Goal: Task Accomplishment & Management: Manage account settings

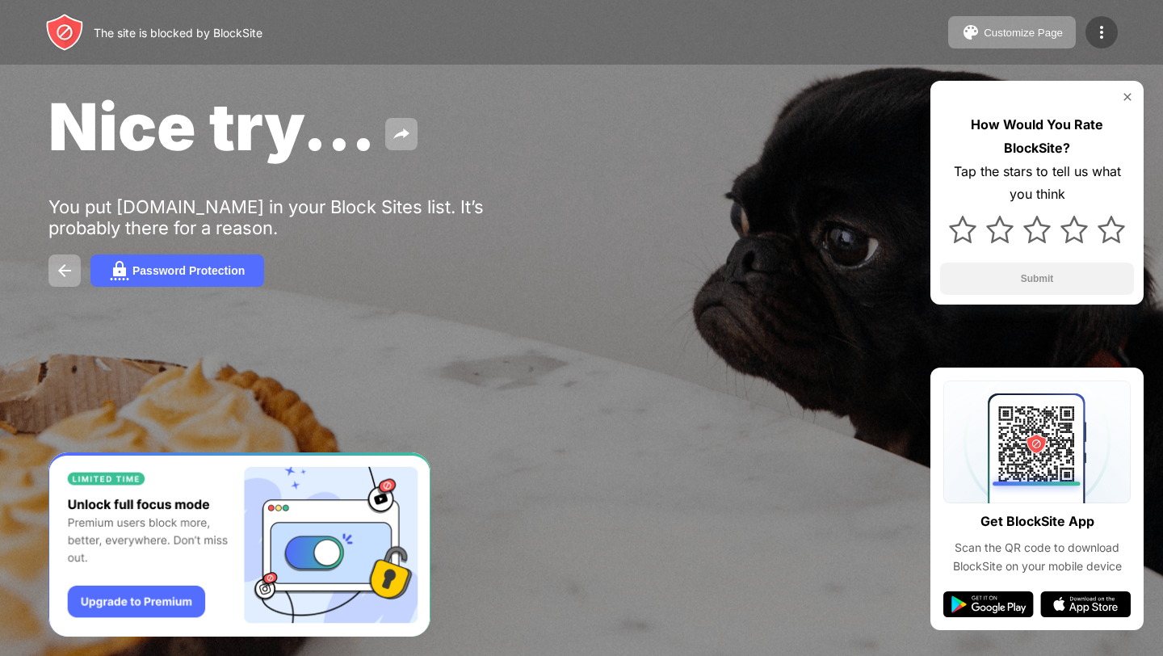
click at [1110, 23] on img at bounding box center [1101, 32] width 19 height 19
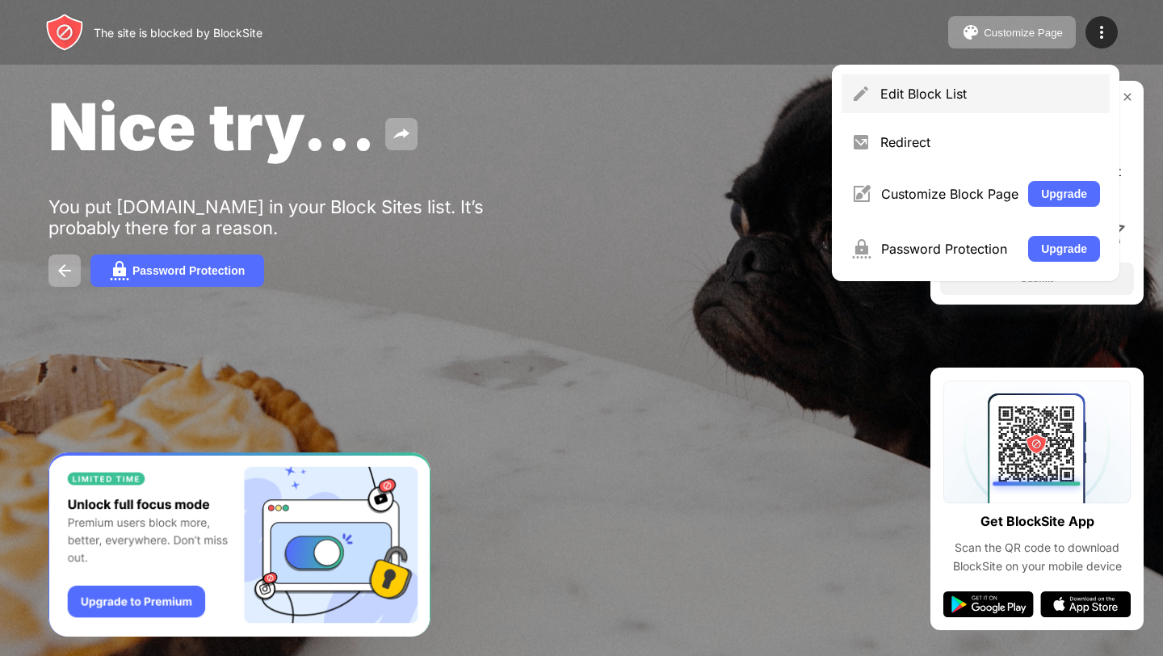
click at [1028, 87] on div "Edit Block List" at bounding box center [991, 94] width 220 height 16
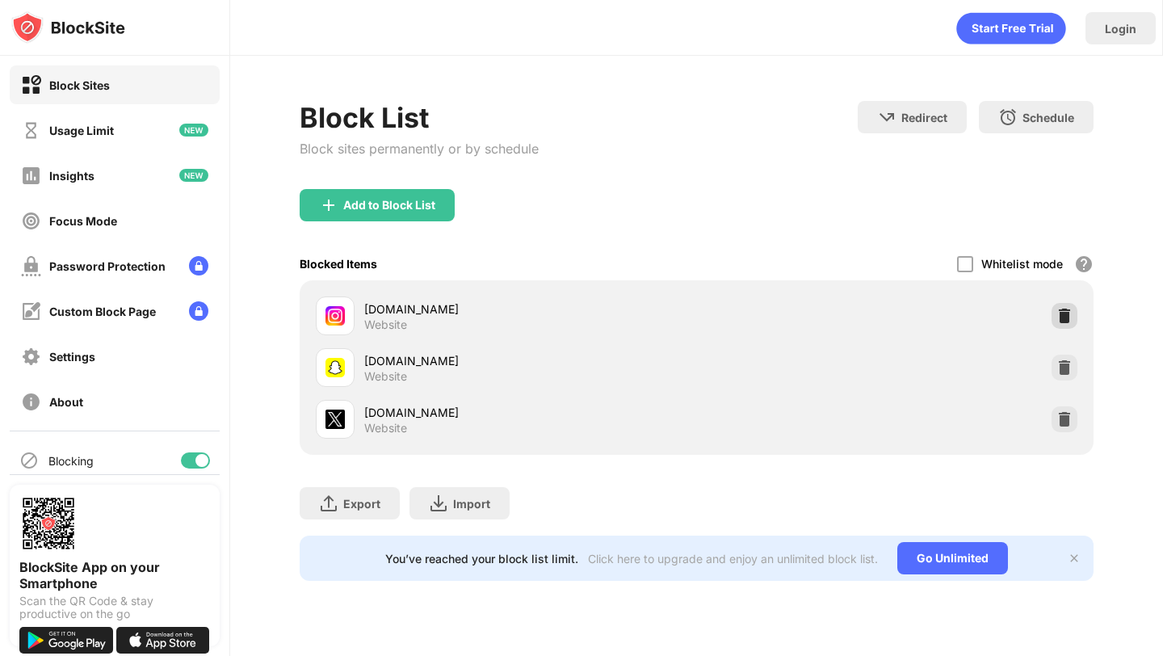
click at [1062, 323] on img at bounding box center [1065, 316] width 16 height 16
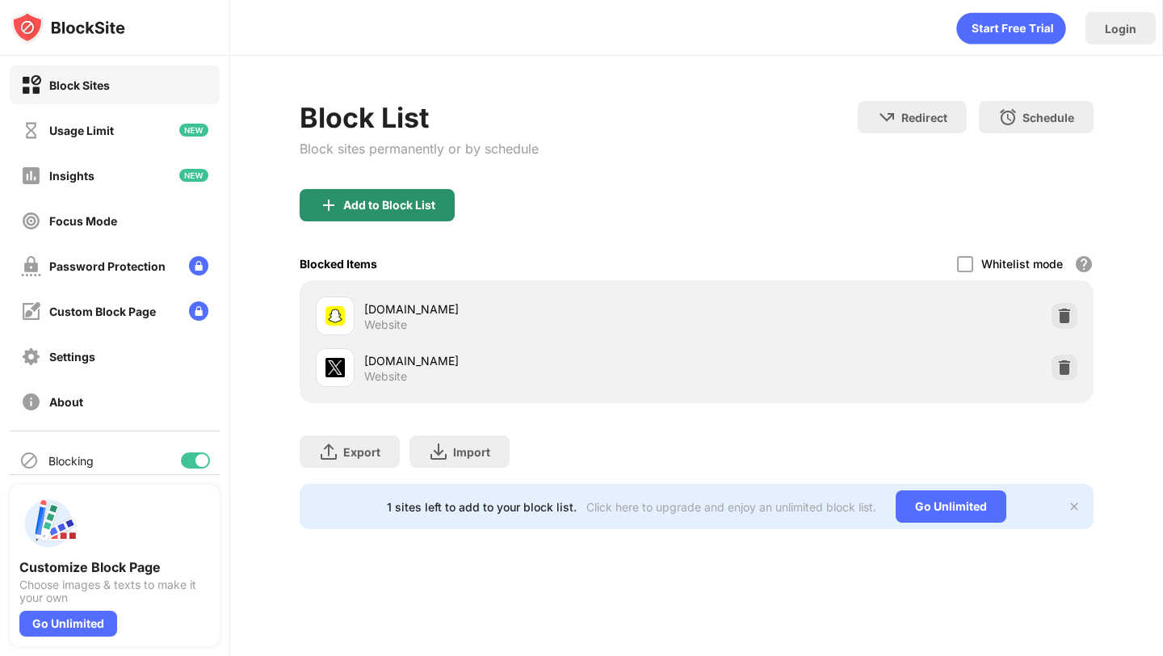
click at [378, 197] on div "Add to Block List" at bounding box center [377, 205] width 155 height 32
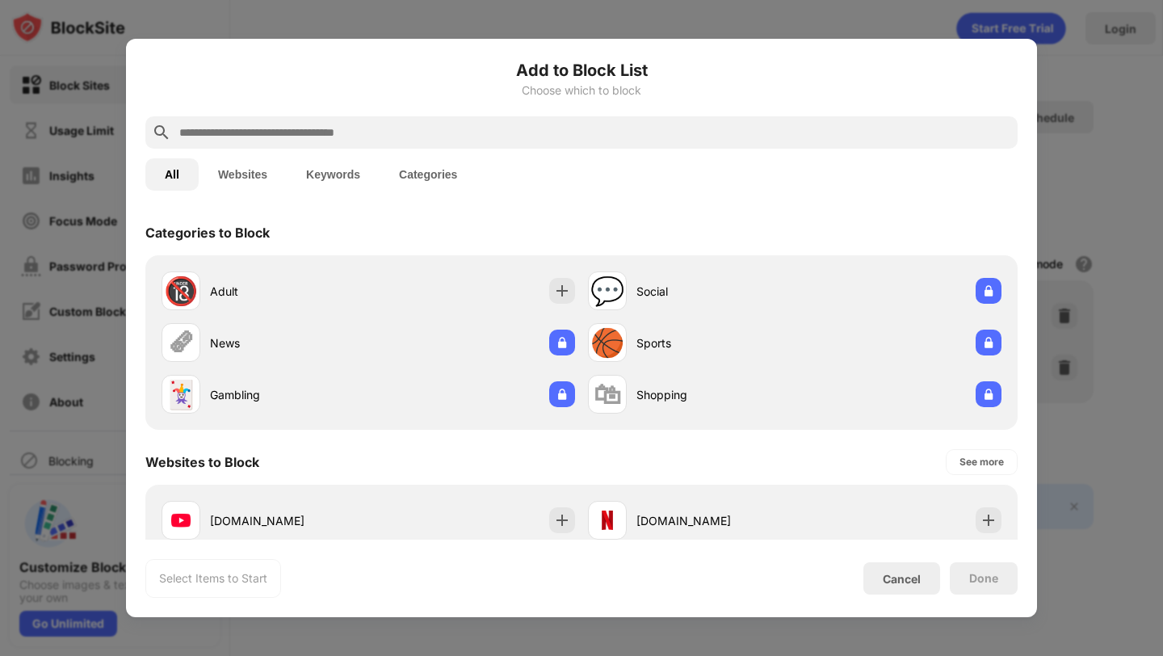
click at [435, 124] on input "text" at bounding box center [595, 132] width 834 height 19
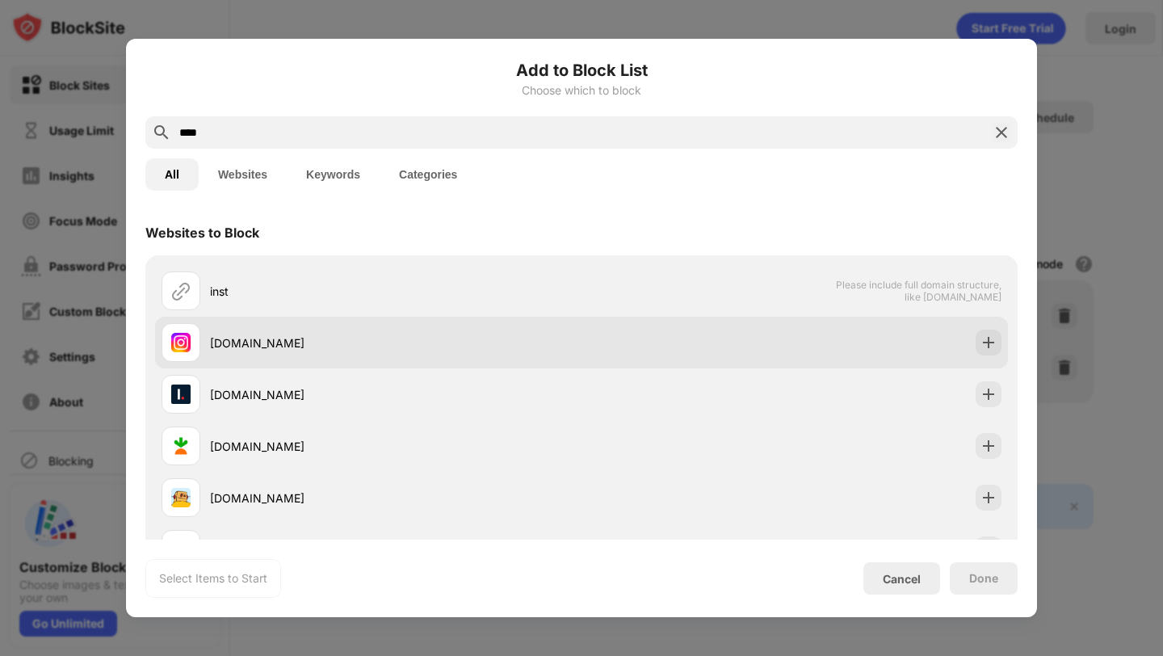
type input "****"
click at [424, 334] on div "[DOMAIN_NAME]" at bounding box center [396, 342] width 372 height 17
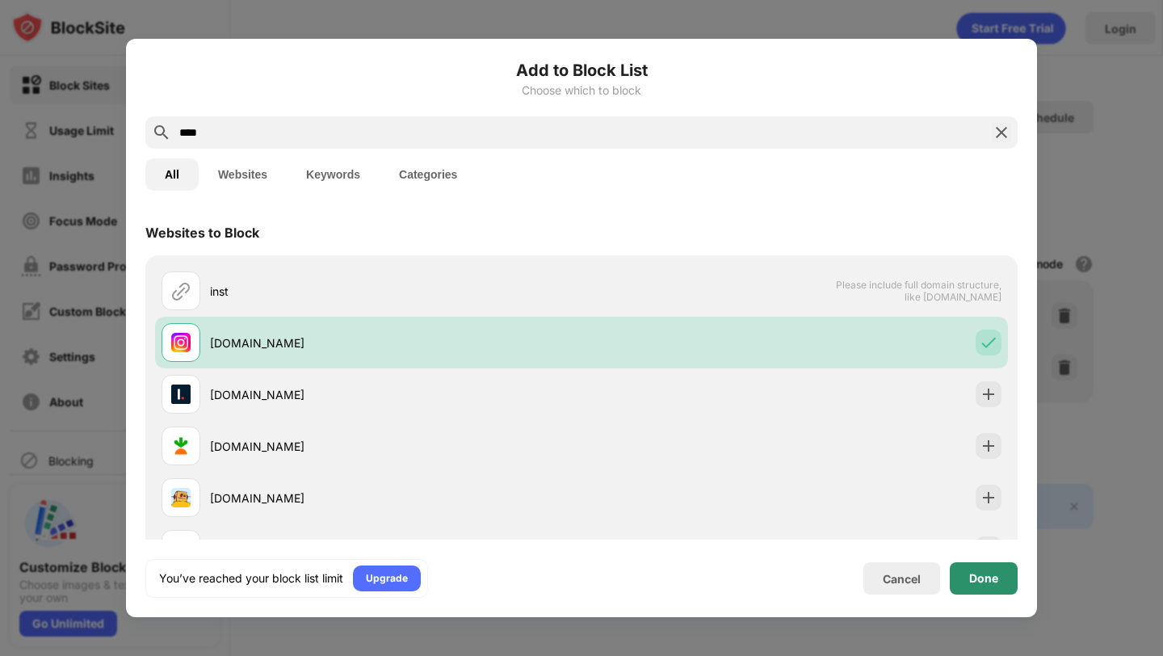
click at [973, 578] on div "Done" at bounding box center [984, 578] width 29 height 13
